Goal: Communication & Community: Ask a question

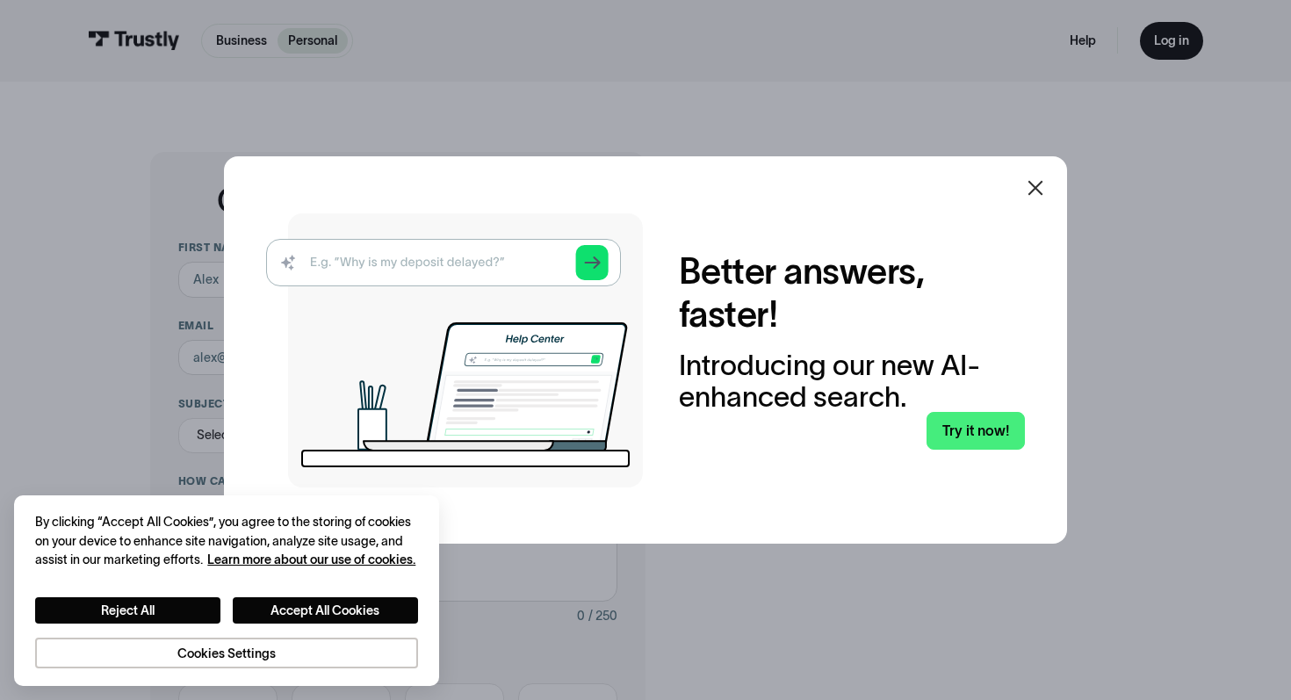
click at [1039, 186] on icon at bounding box center [1035, 187] width 21 height 21
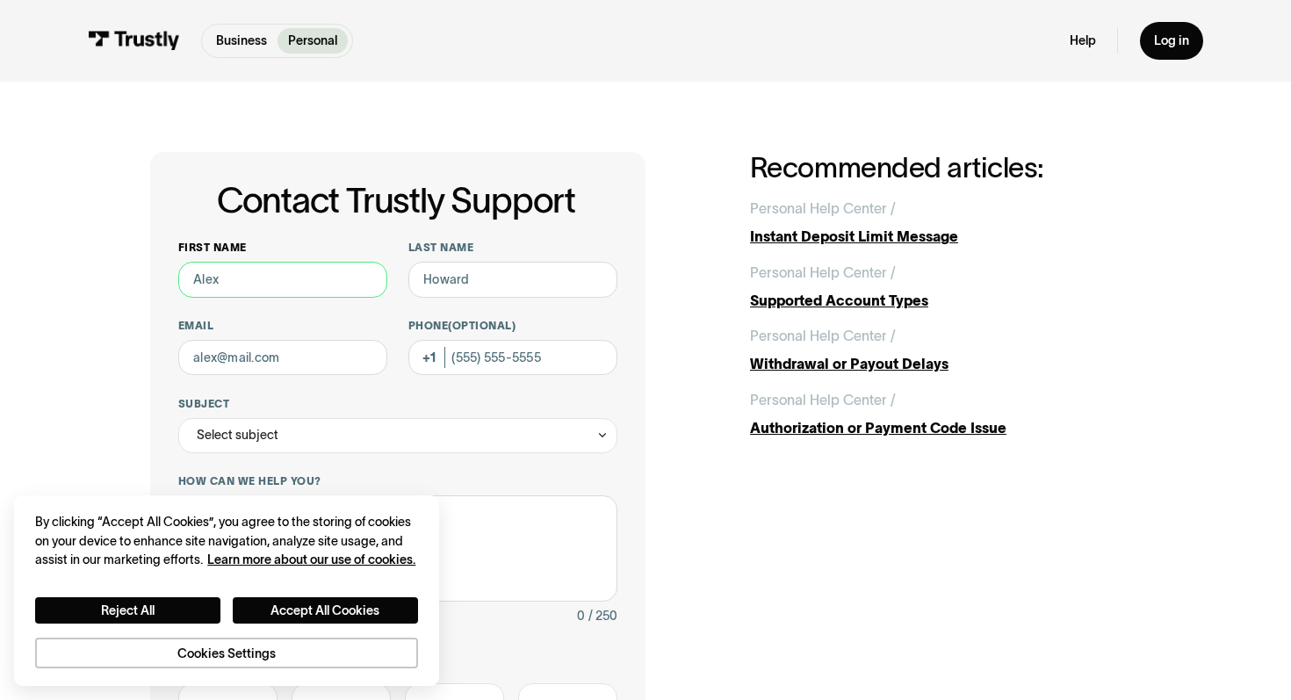
click at [292, 269] on input "First name" at bounding box center [282, 279] width 209 height 35
type input "[PERSON_NAME]"
type input "[PHONE_NUMBER]"
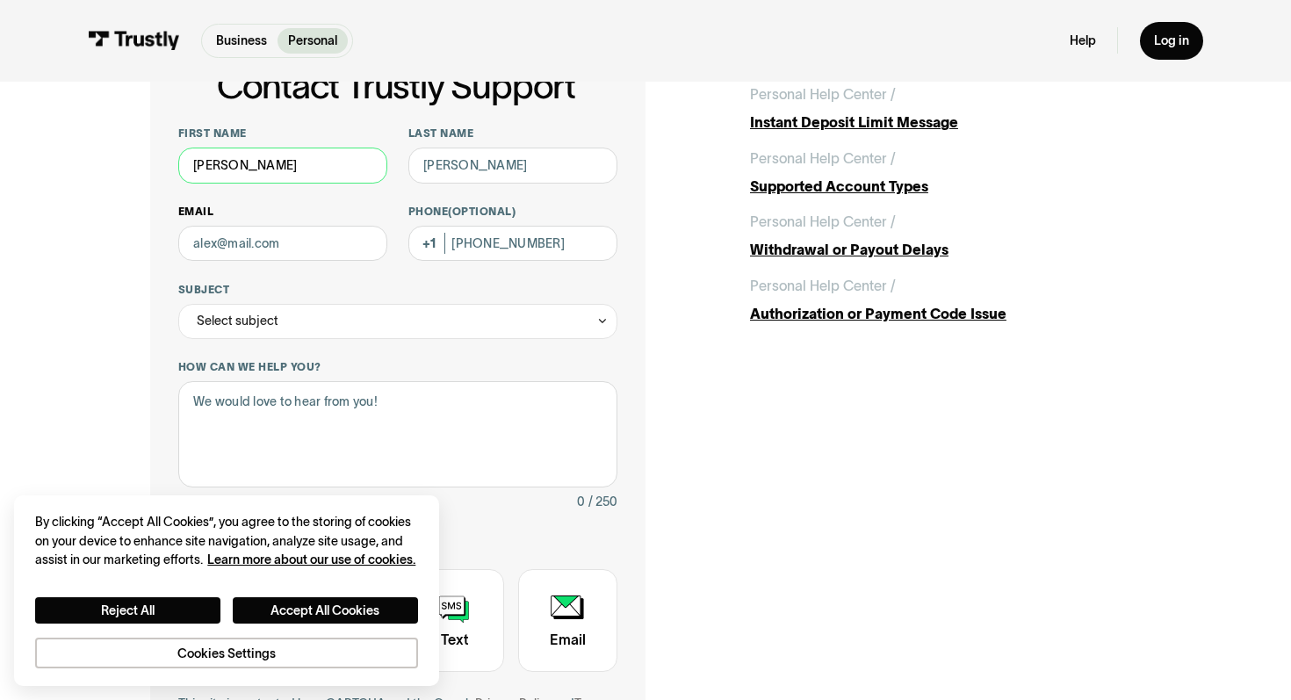
scroll to position [186, 0]
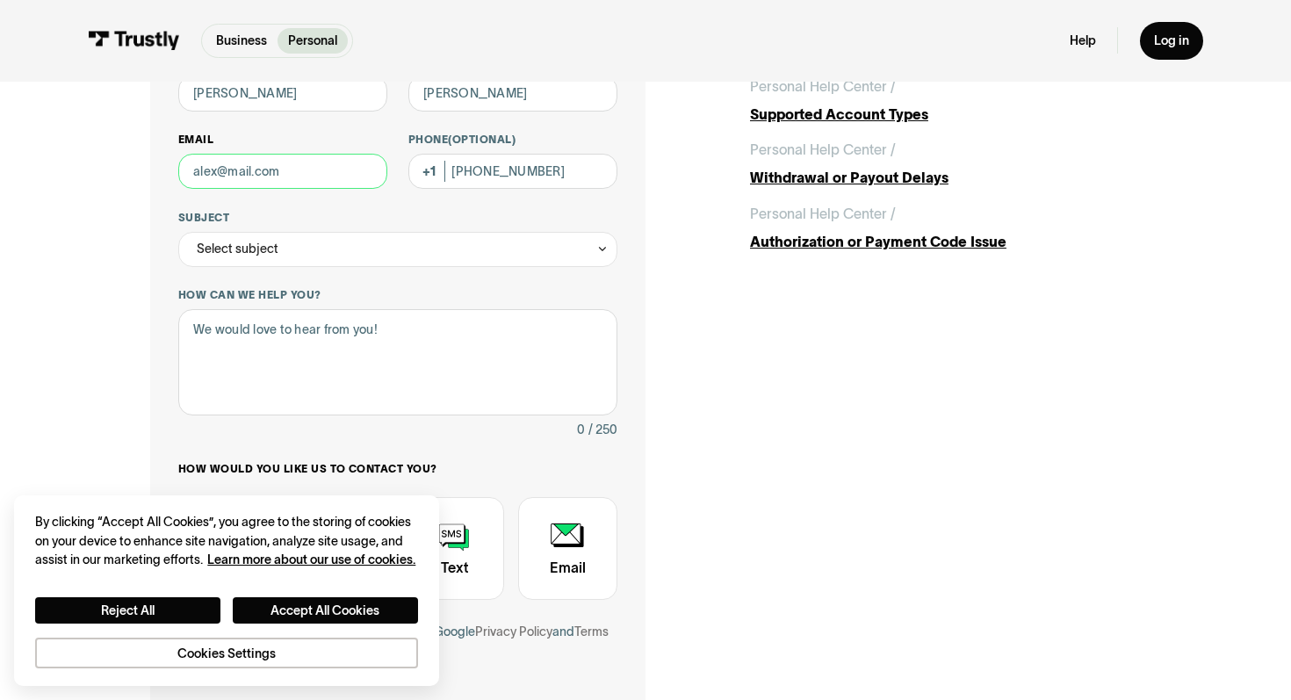
click at [259, 179] on input "Email" at bounding box center [282, 171] width 209 height 35
type input "[EMAIL_ADDRESS][DOMAIN_NAME]"
click at [274, 252] on div "Select subject" at bounding box center [238, 248] width 82 height 21
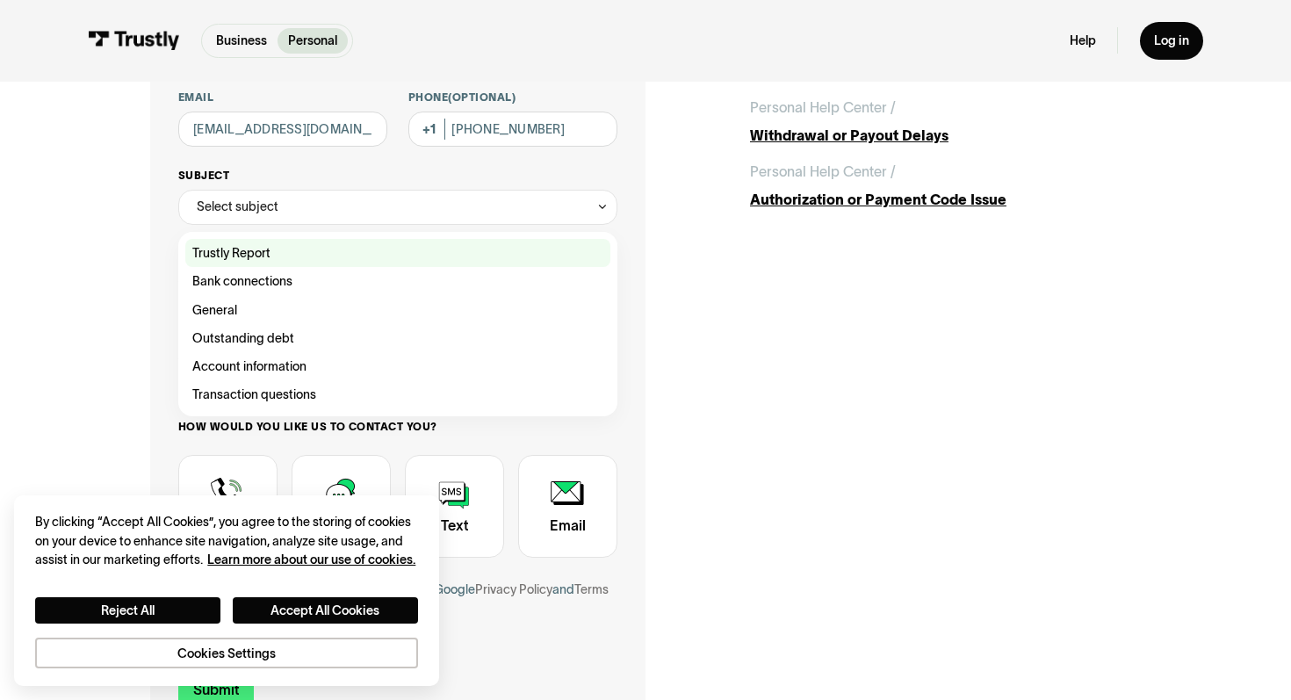
scroll to position [231, 0]
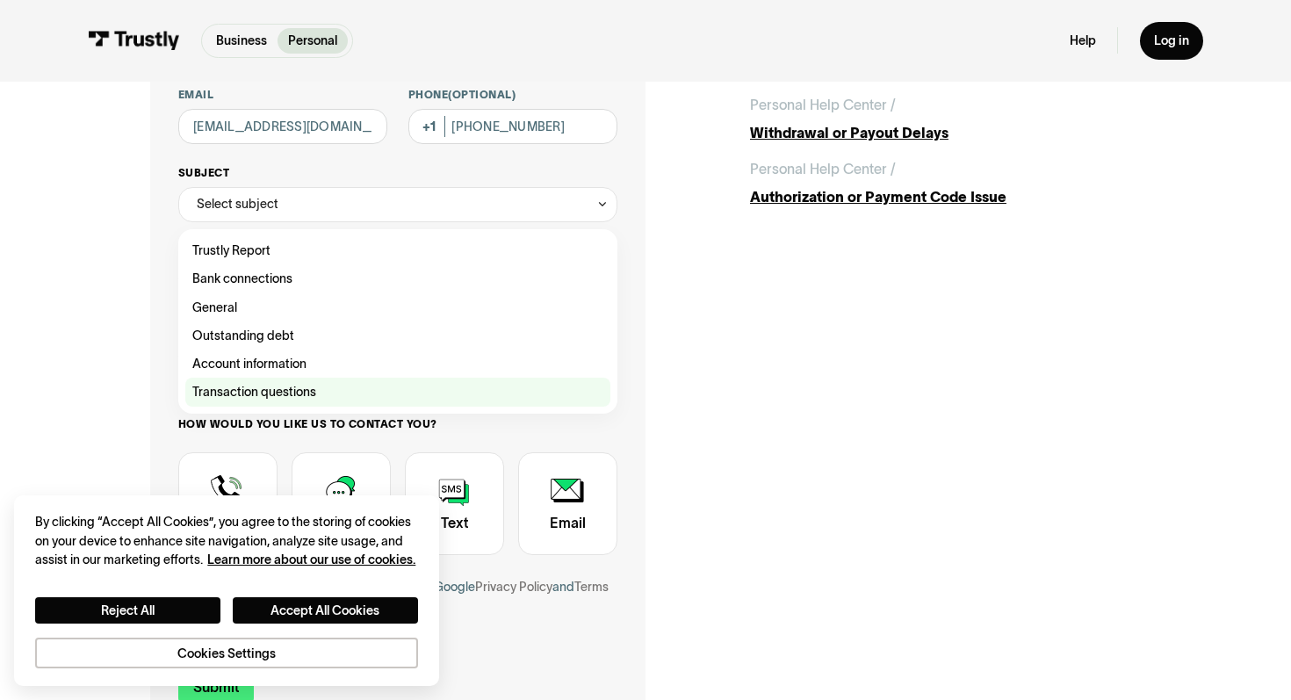
click at [297, 401] on div "Contact Trustly Support" at bounding box center [397, 392] width 425 height 28
type input "**********"
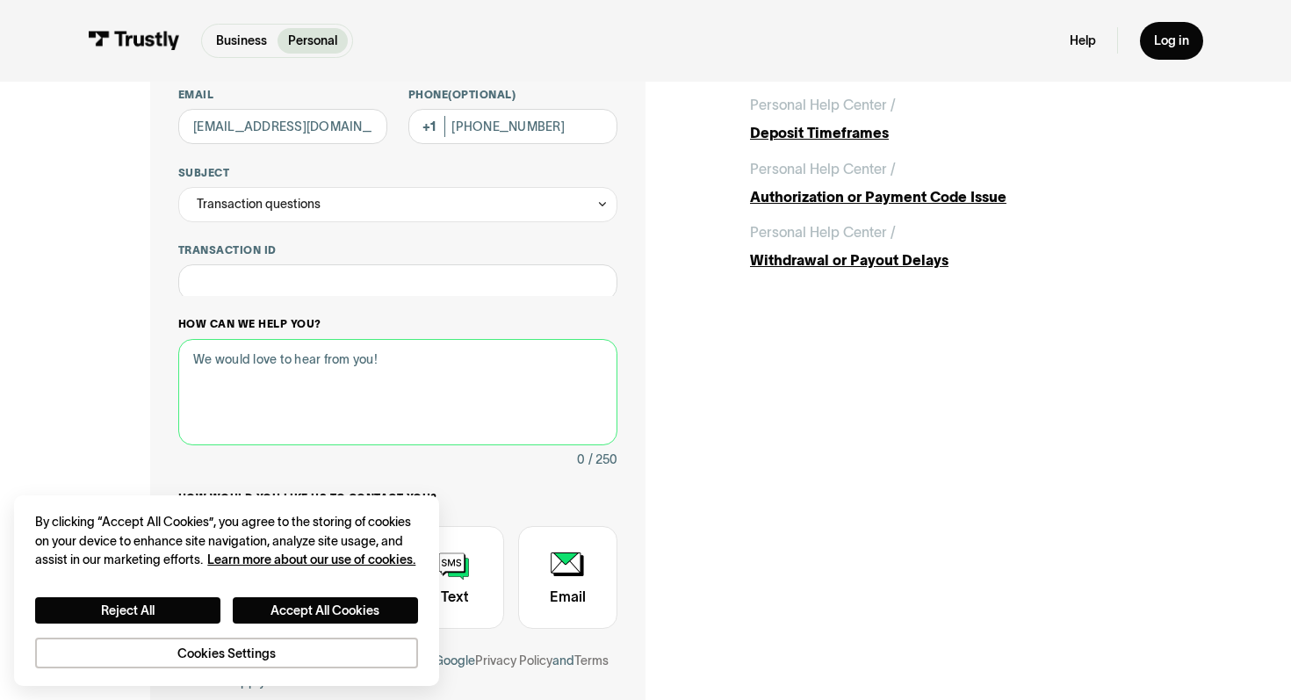
click at [289, 330] on div "How can we help you? 0 / 250" at bounding box center [397, 393] width 439 height 152
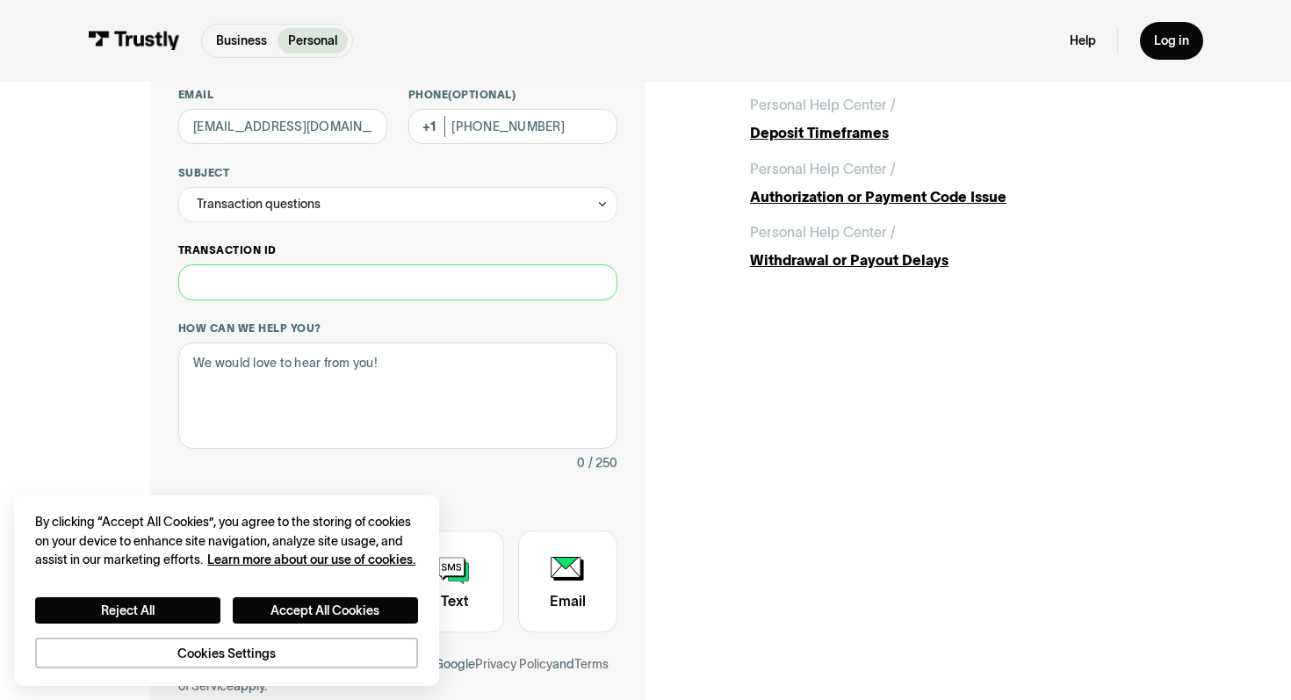
click at [272, 281] on input "Transaction ID" at bounding box center [397, 281] width 439 height 35
click at [321, 429] on textarea "How can we help you?" at bounding box center [397, 396] width 439 height 106
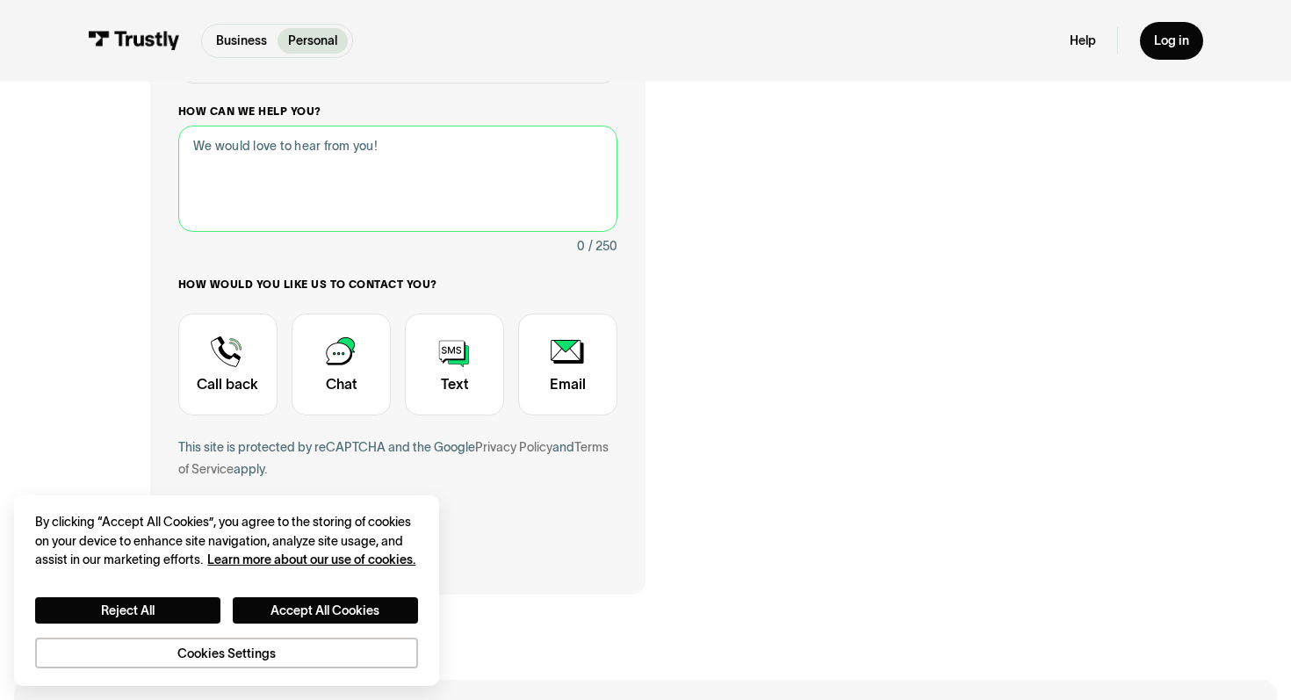
scroll to position [503, 0]
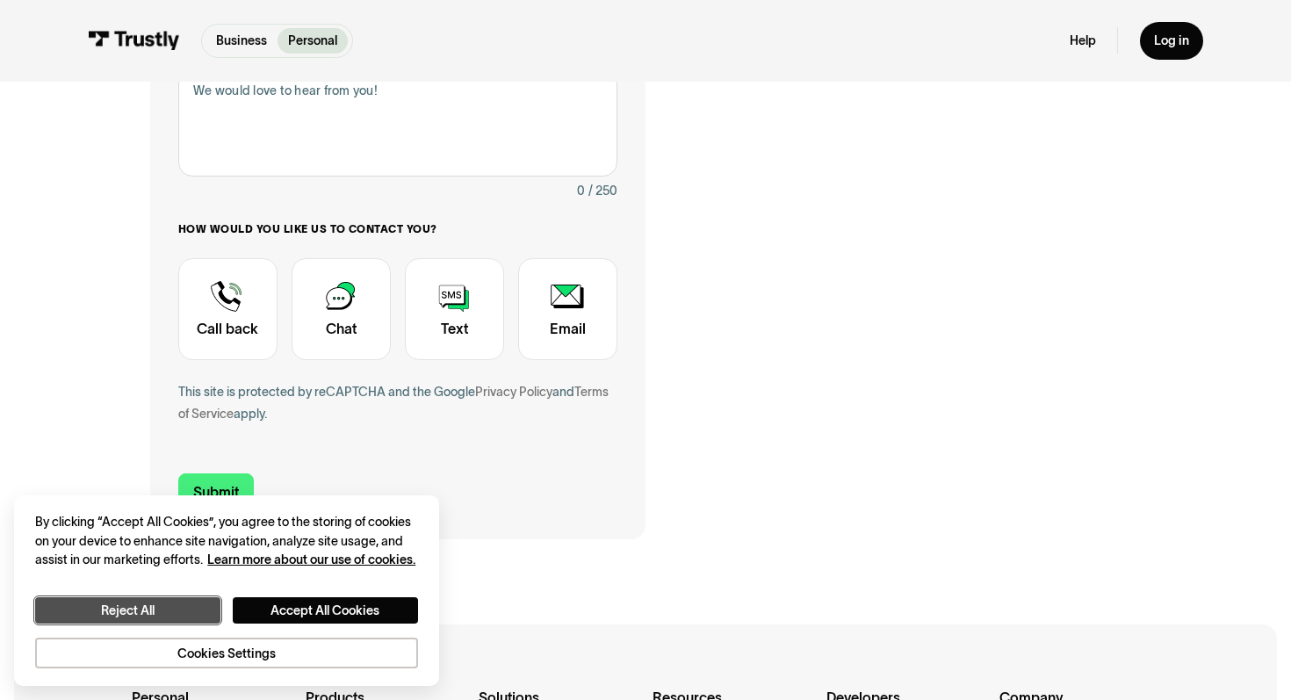
click at [179, 602] on button "Reject All" at bounding box center [127, 610] width 185 height 26
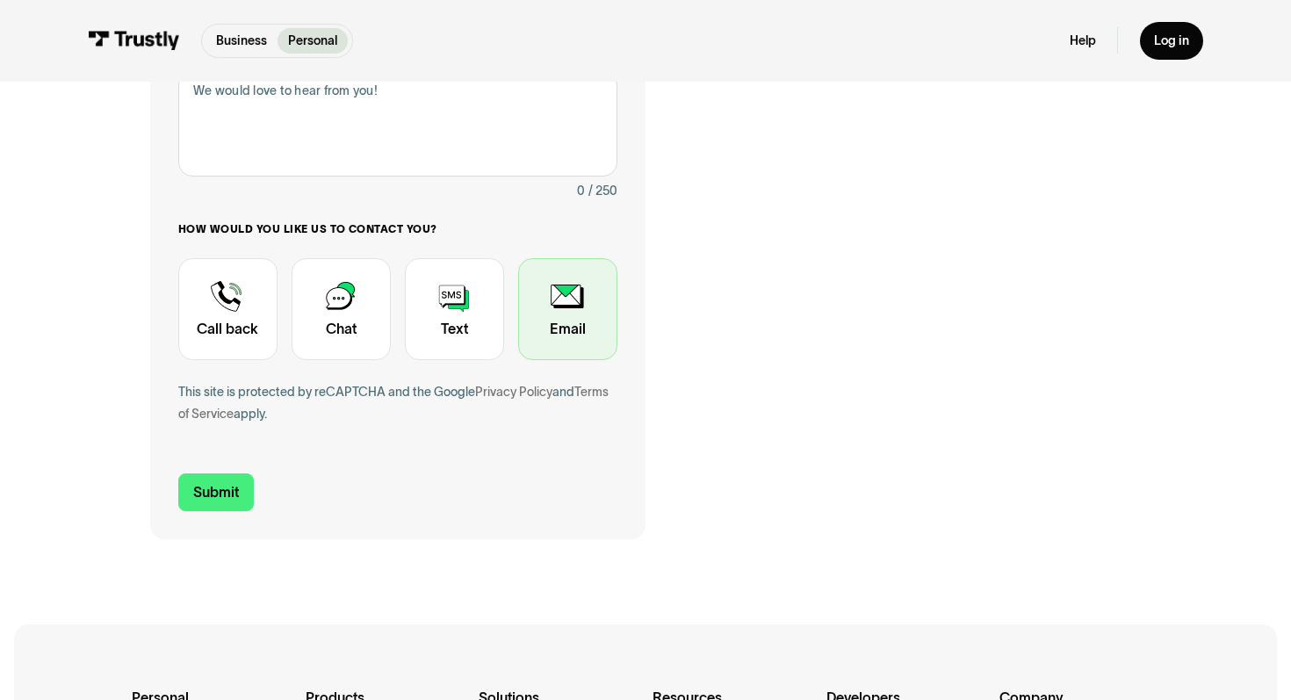
click at [574, 310] on div "Contact Trustly Support" at bounding box center [567, 309] width 99 height 103
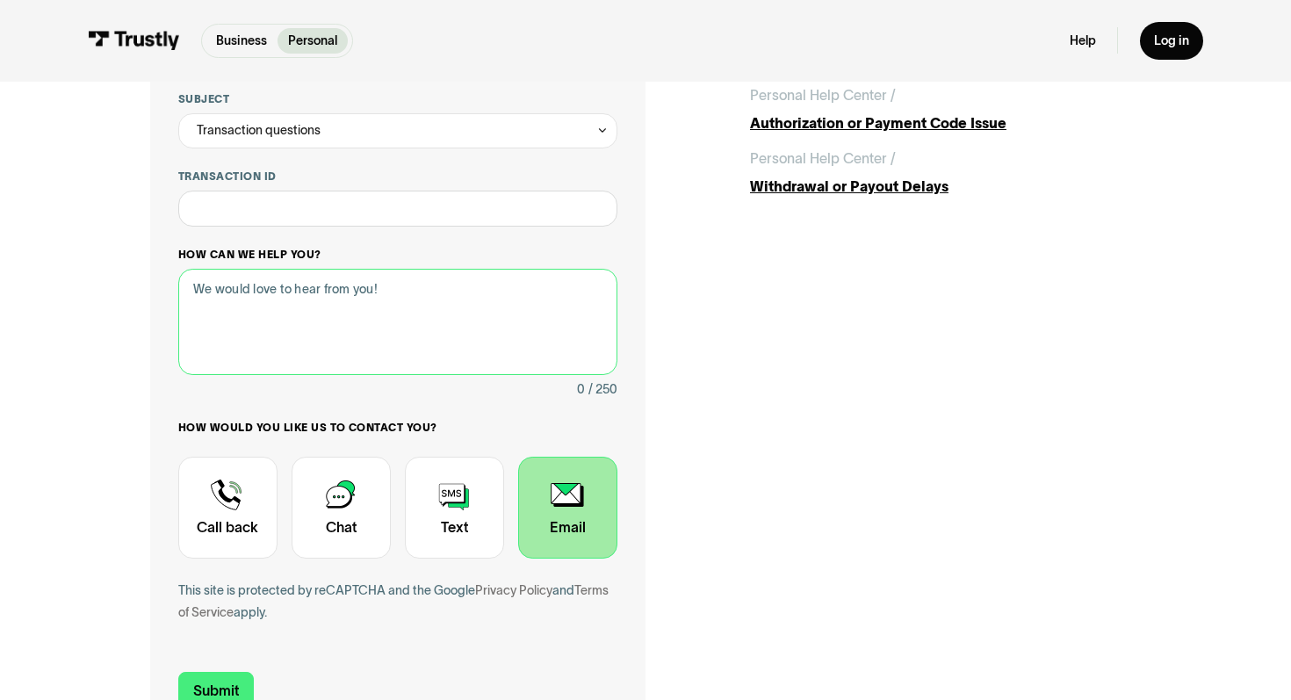
click at [291, 331] on textarea "How can we help you?" at bounding box center [397, 322] width 439 height 106
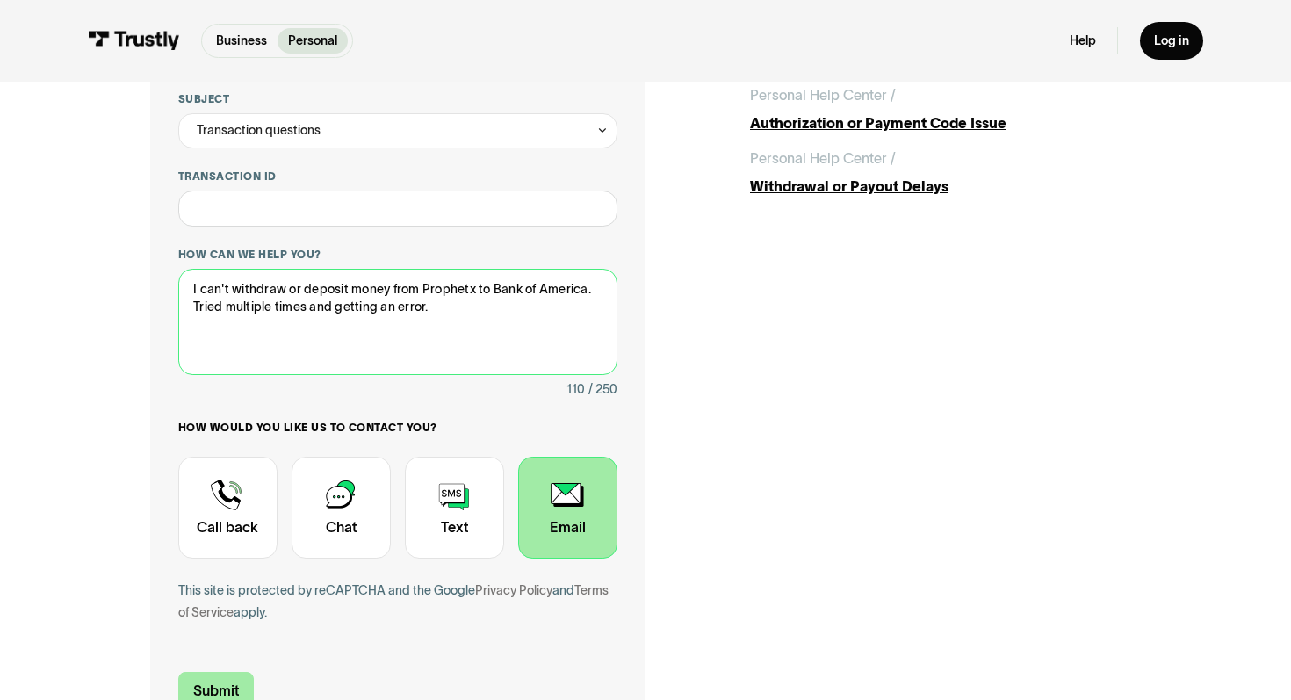
type textarea "I can't withdraw or deposit money from Prophetx to Bank of America. Tried multi…"
click at [220, 694] on input "Submit" at bounding box center [216, 690] width 76 height 37
type input "[PHONE_NUMBER]"
